Goal: Task Accomplishment & Management: Use online tool/utility

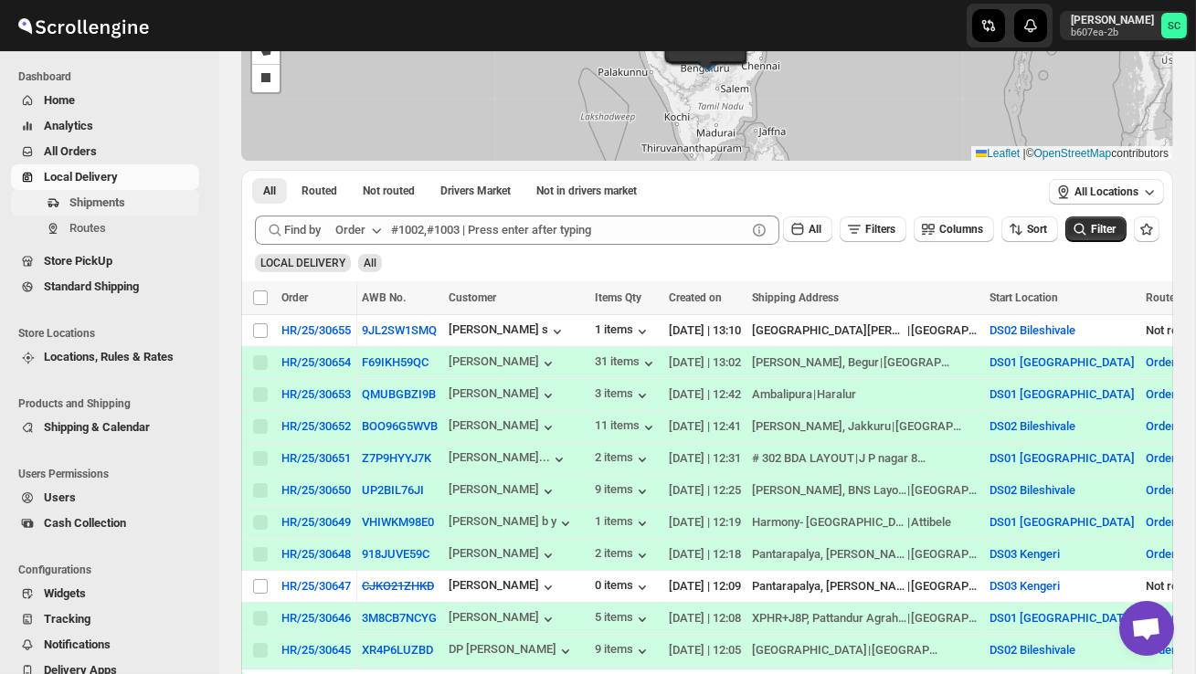
scroll to position [0, 256]
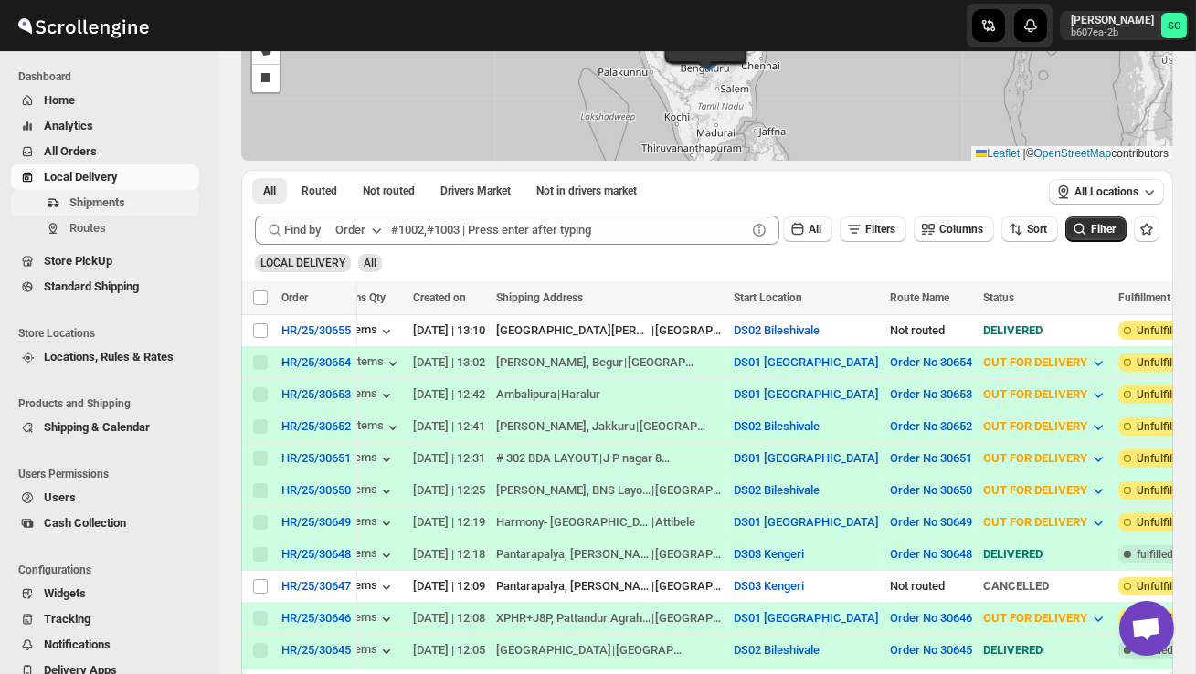
click at [122, 211] on span "Shipments" at bounding box center [132, 203] width 126 height 18
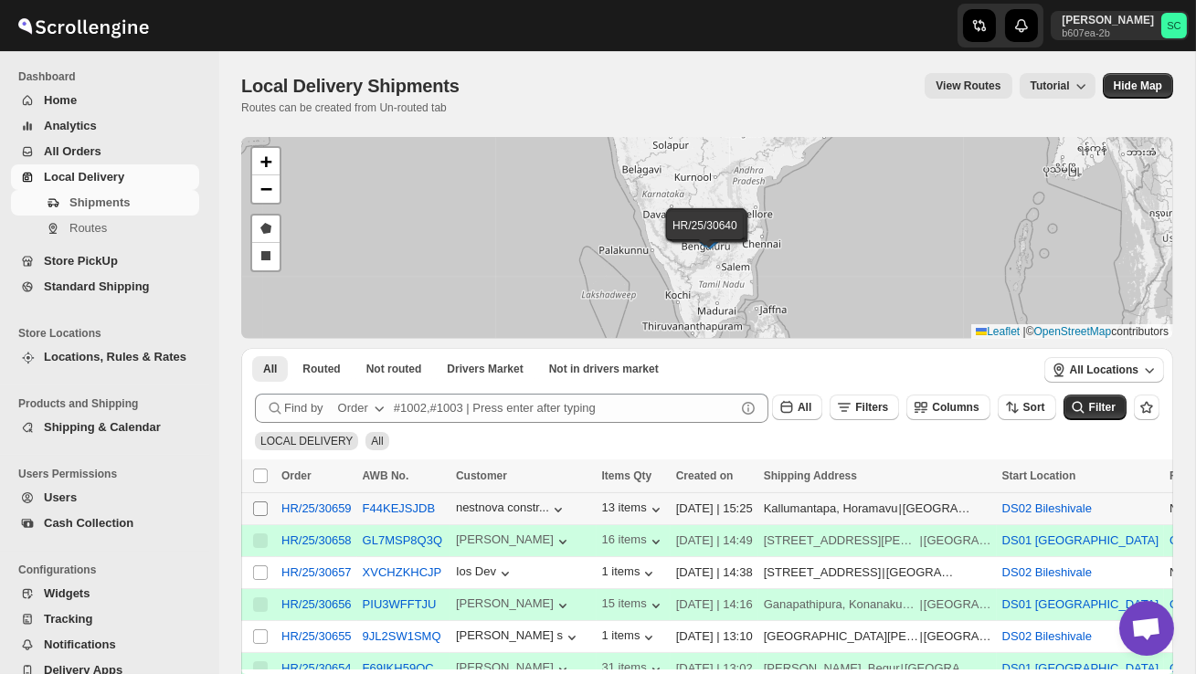
click at [252, 502] on span at bounding box center [260, 509] width 16 height 16
click at [253, 502] on input "Select shipment" at bounding box center [260, 509] width 15 height 15
click at [263, 507] on input "Select shipment" at bounding box center [260, 509] width 15 height 15
checkbox input "true"
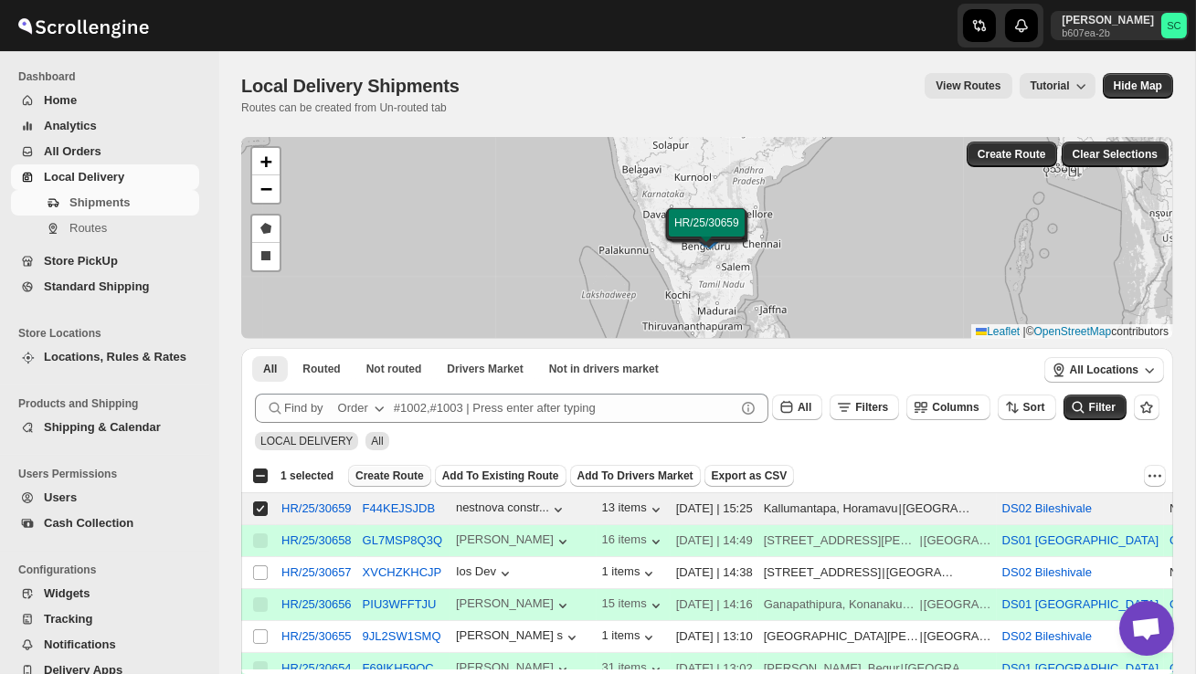
click at [374, 481] on span "Create Route" at bounding box center [389, 476] width 69 height 15
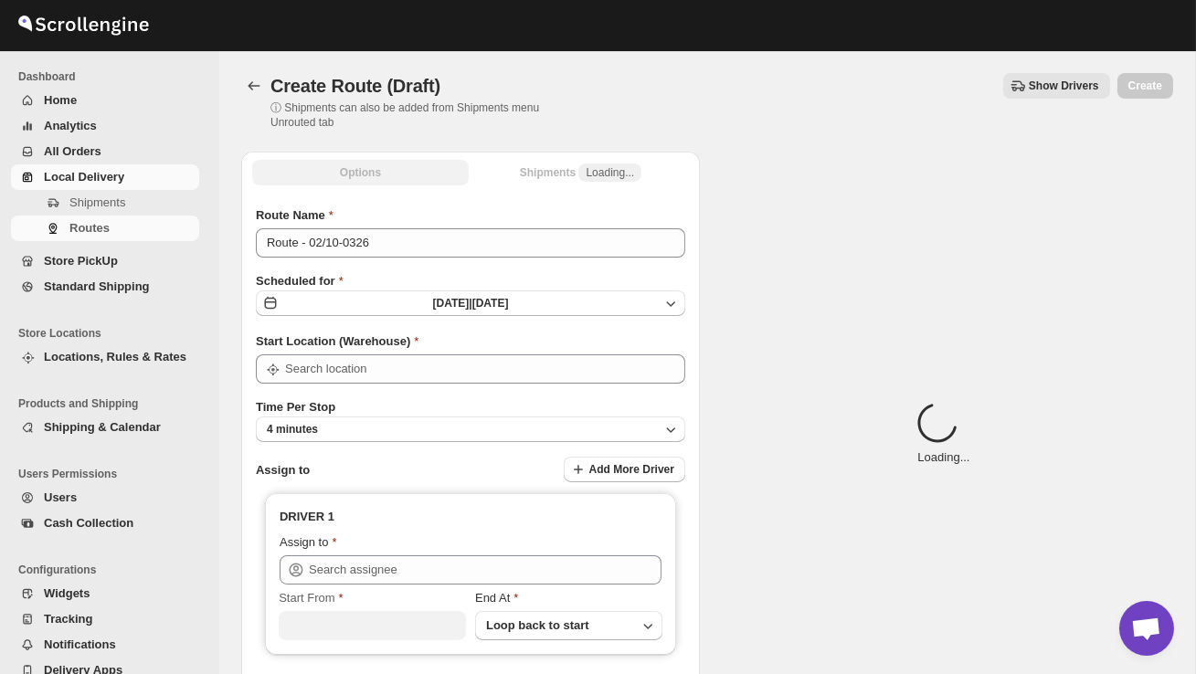
type input "DS02 Bileshivale"
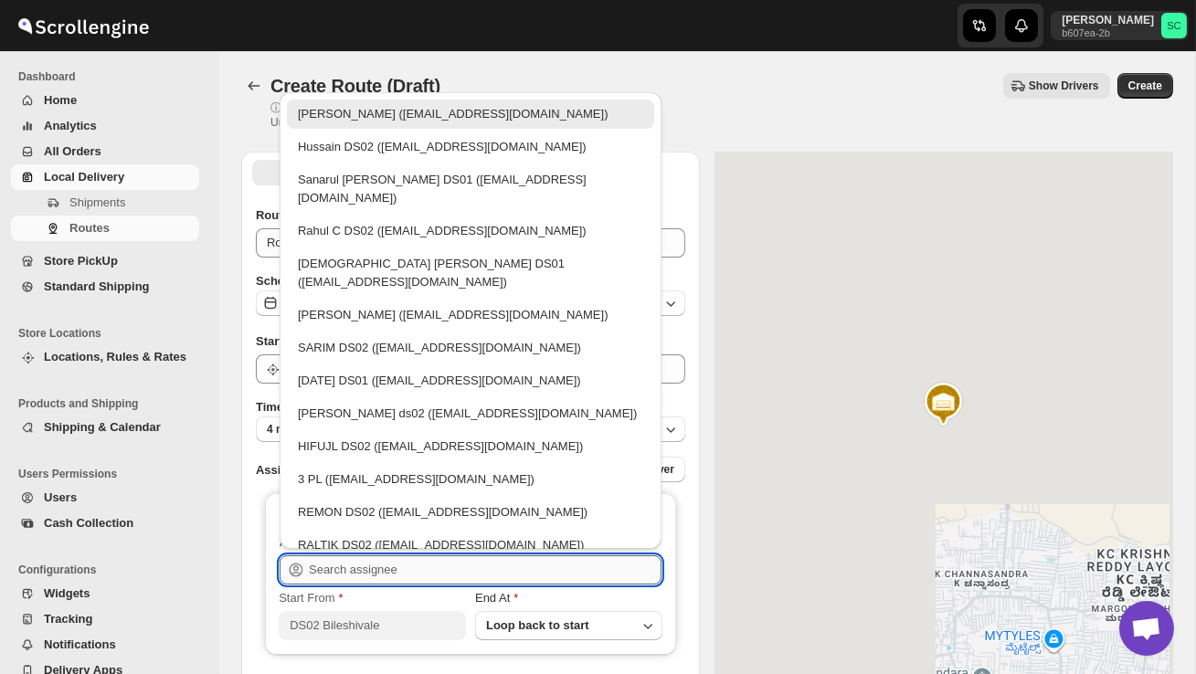
click at [375, 578] on input "text" at bounding box center [485, 570] width 353 height 29
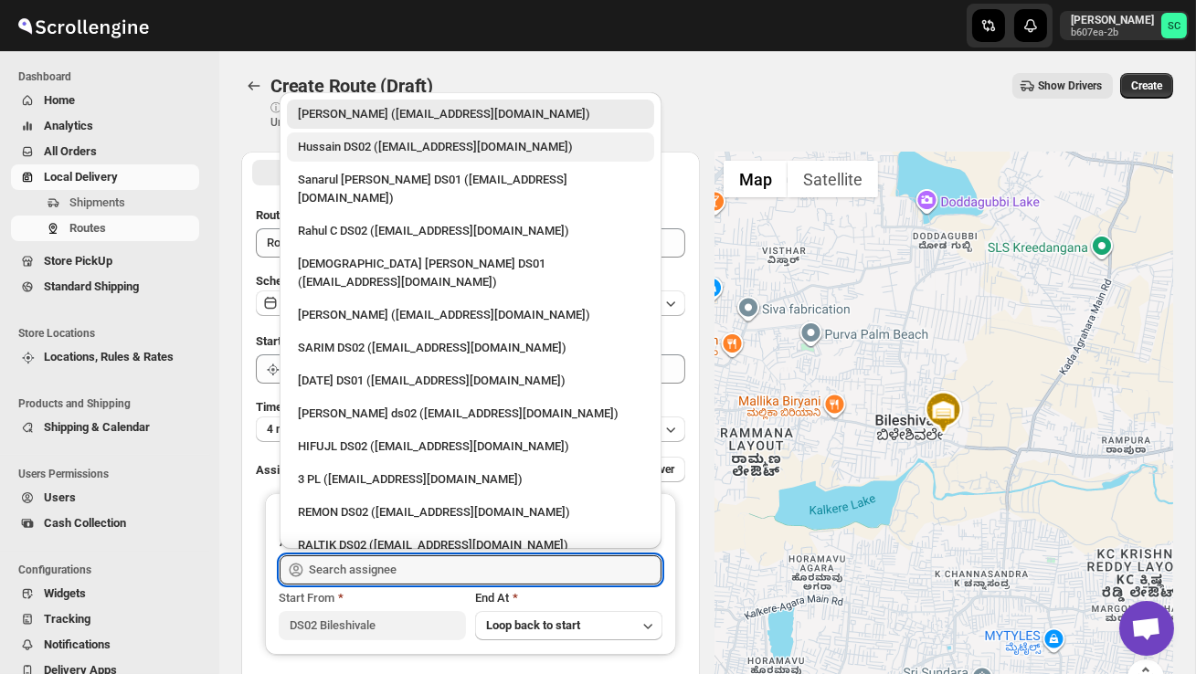
click at [345, 153] on div "Hussain DS02 ([EMAIL_ADDRESS][DOMAIN_NAME])" at bounding box center [470, 147] width 345 height 18
type input "Hussain DS02 ([EMAIL_ADDRESS][DOMAIN_NAME])"
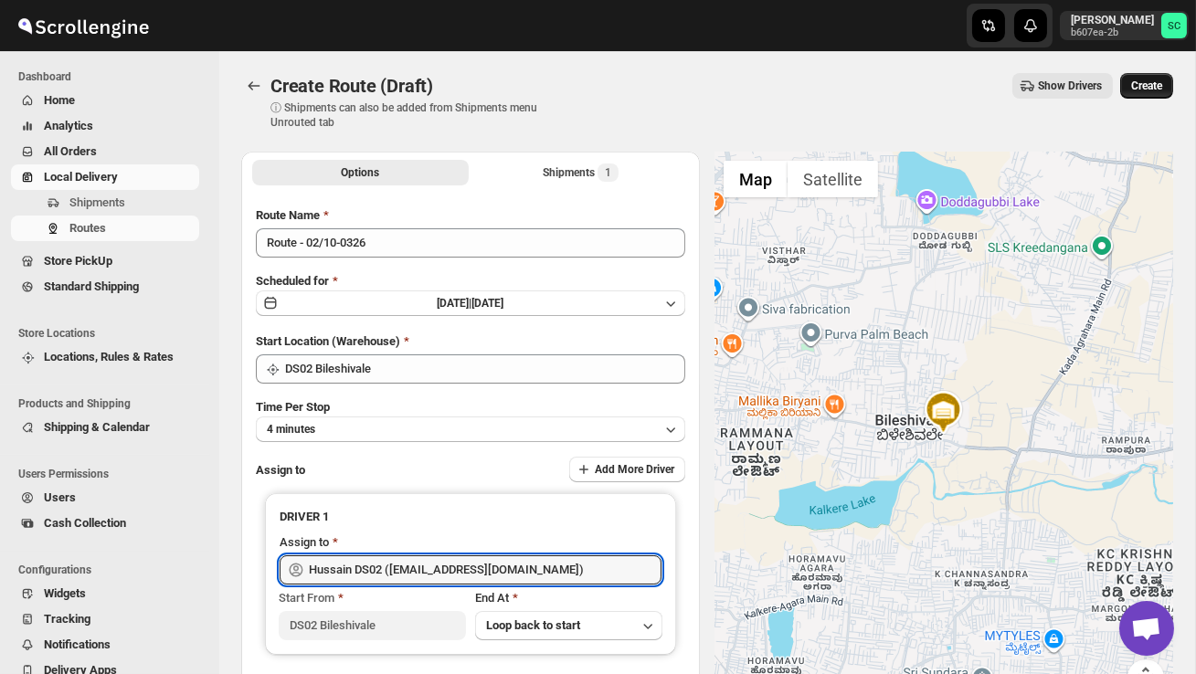
click at [1146, 77] on button "Create" at bounding box center [1146, 86] width 53 height 26
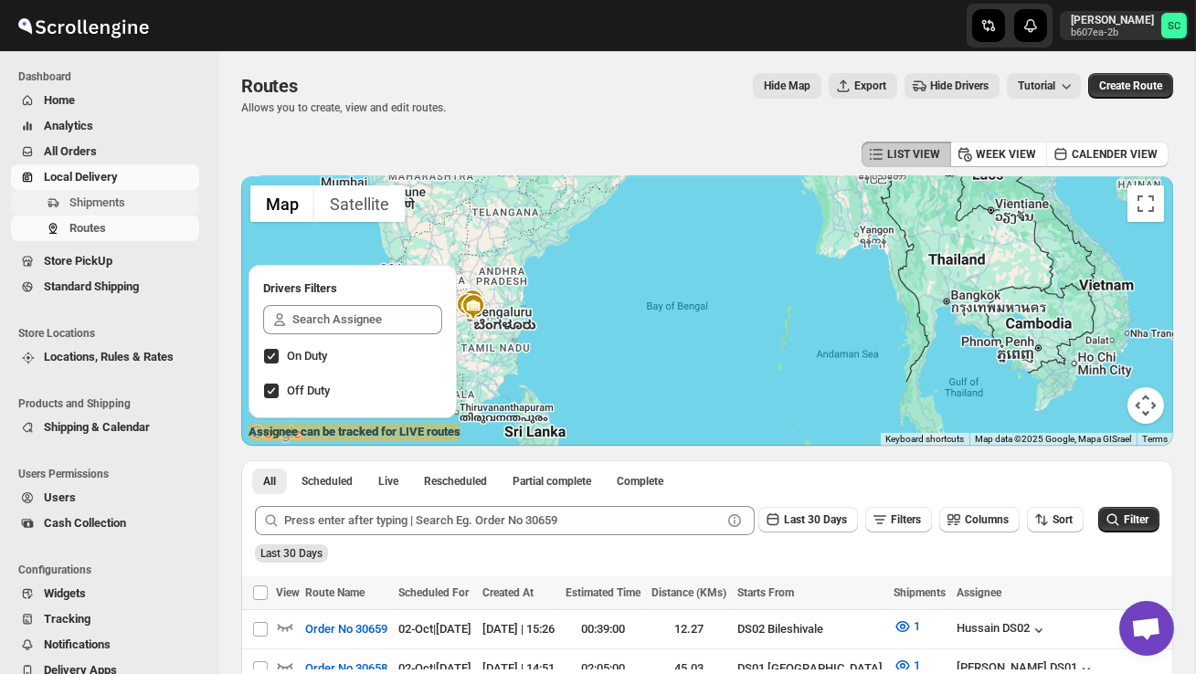
click at [113, 197] on span "Shipments" at bounding box center [97, 203] width 56 height 14
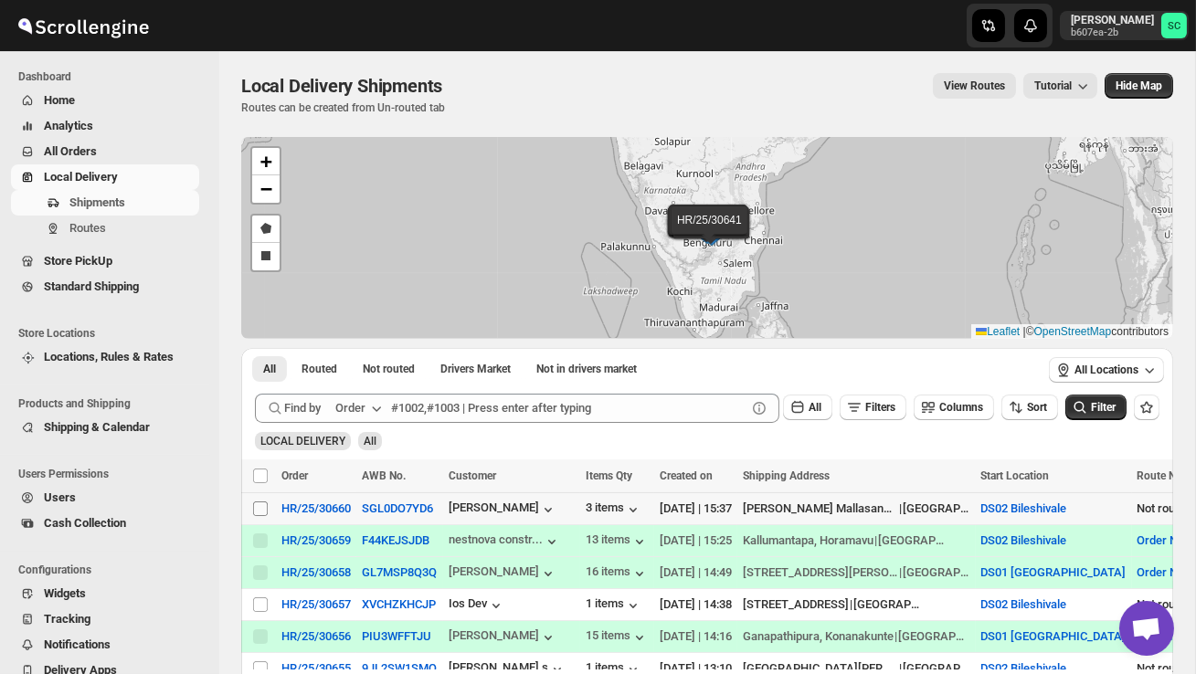
click at [256, 513] on input "Select shipment" at bounding box center [260, 509] width 15 height 15
checkbox input "true"
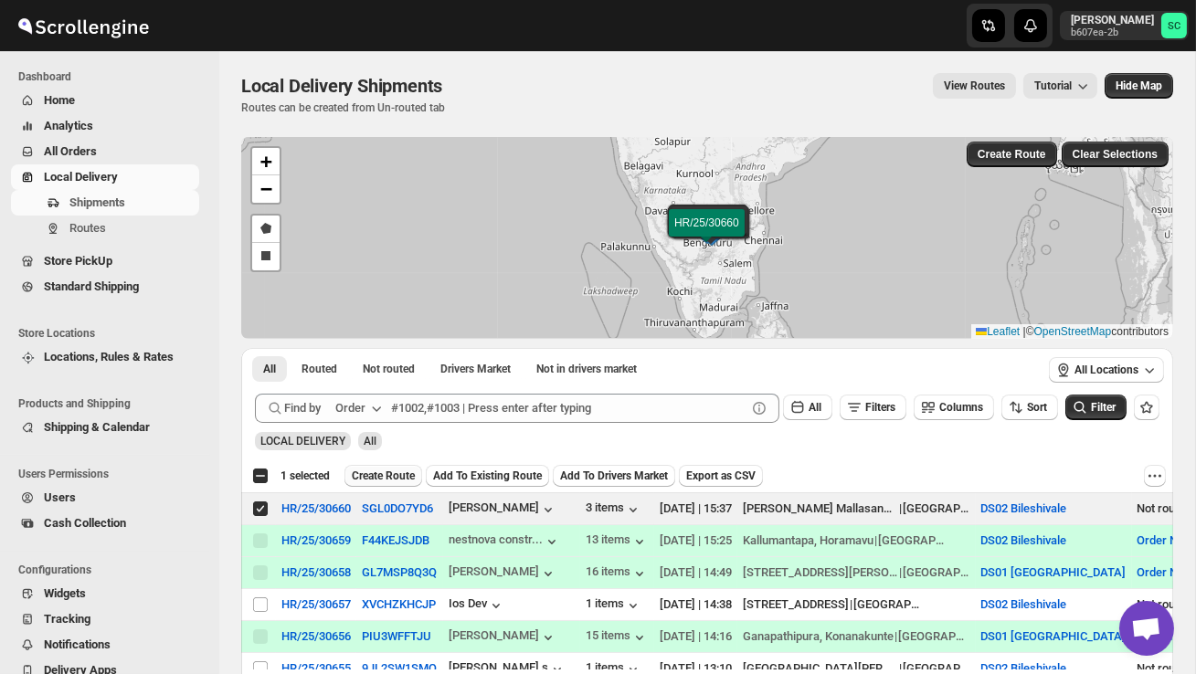
click at [389, 477] on span "Create Route" at bounding box center [383, 476] width 63 height 15
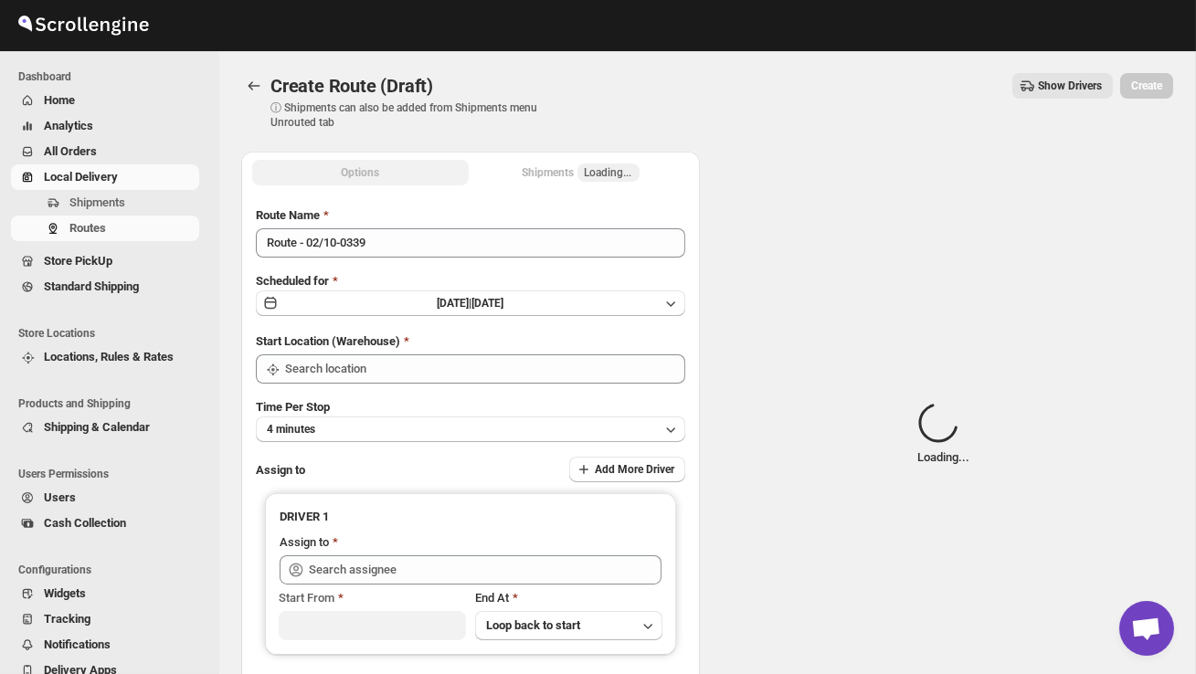
type input "DS02 Bileshivale"
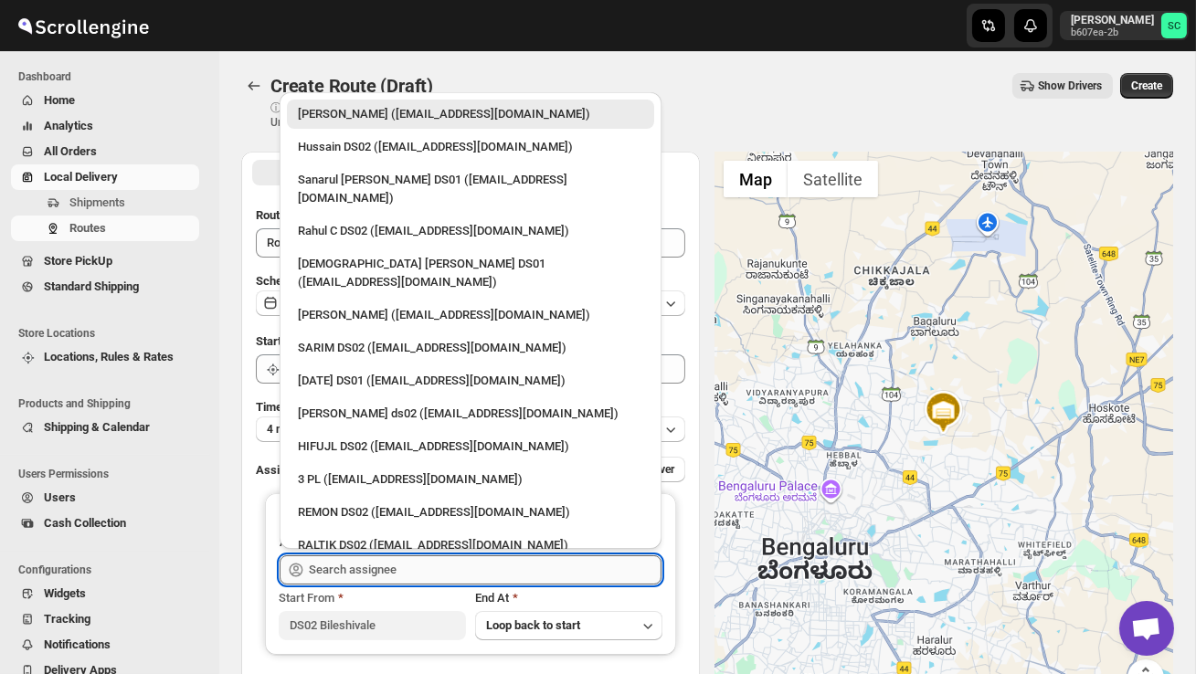
click at [380, 560] on input "text" at bounding box center [485, 570] width 353 height 29
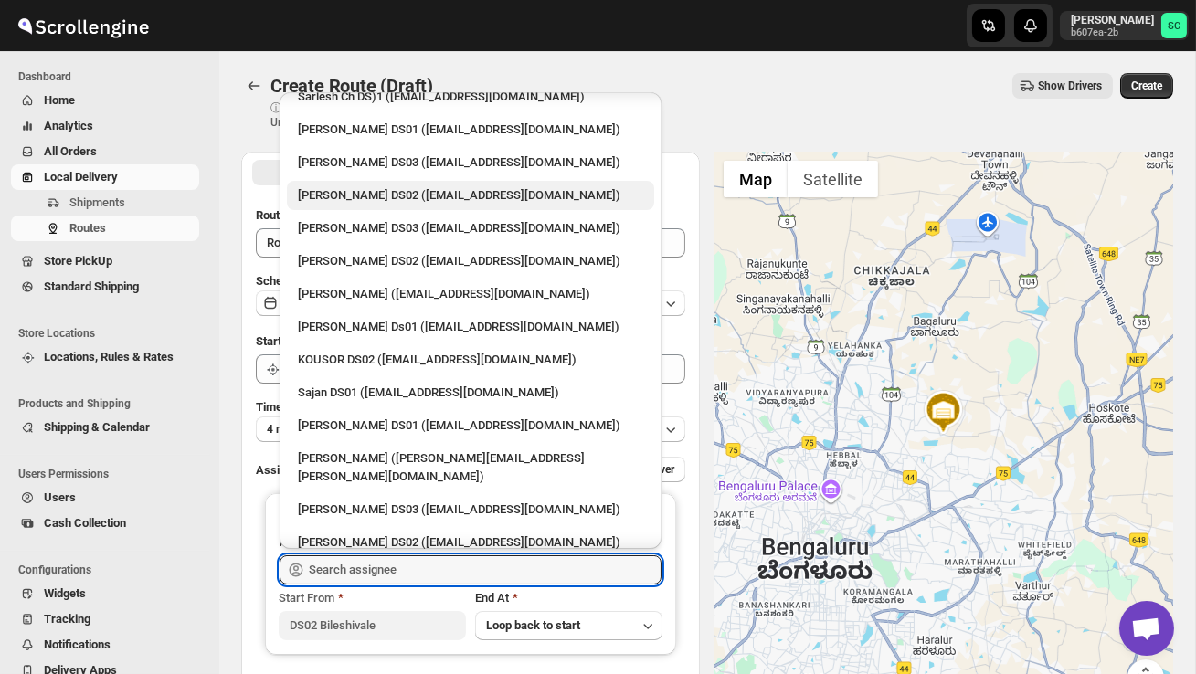
scroll to position [682, 0]
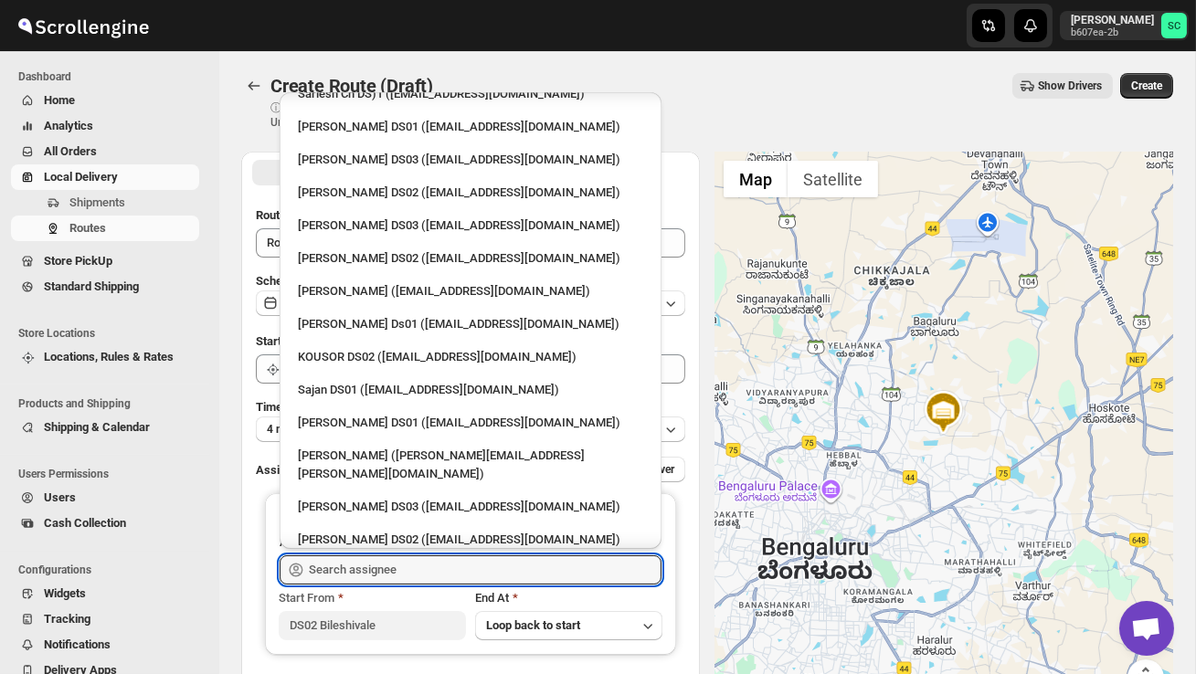
click at [387, 564] on div "RAMJAN DS02 ([EMAIL_ADDRESS][DOMAIN_NAME])" at bounding box center [470, 573] width 345 height 18
type input "RAMJAN DS02 ([EMAIL_ADDRESS][DOMAIN_NAME])"
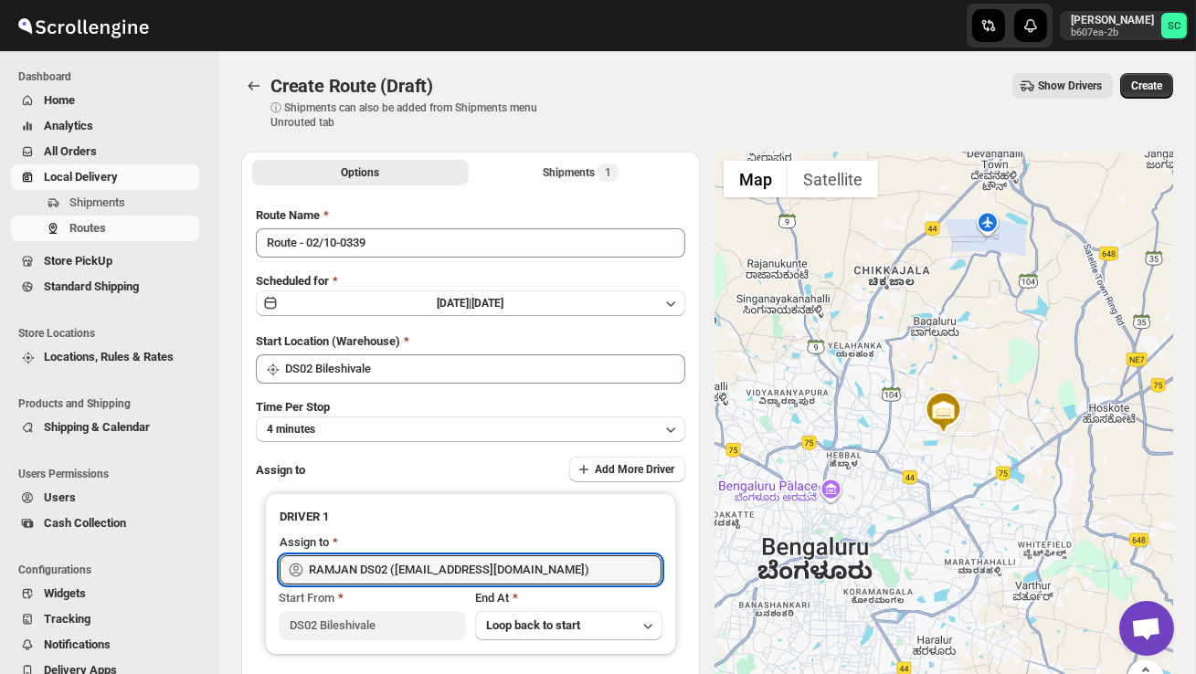
click at [1151, 90] on span "Create" at bounding box center [1146, 86] width 31 height 15
